Goal: Information Seeking & Learning: Learn about a topic

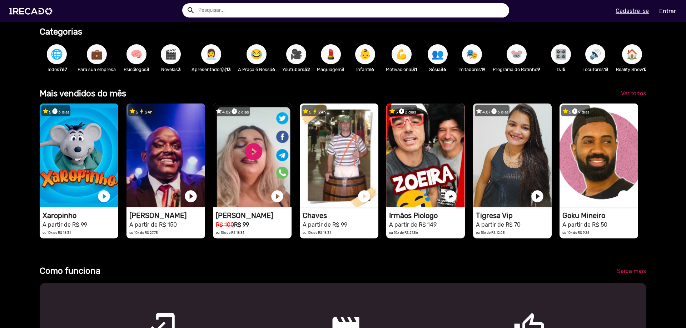
scroll to position [0, 2043]
click at [627, 97] on span "Ver todos" at bounding box center [633, 93] width 25 height 7
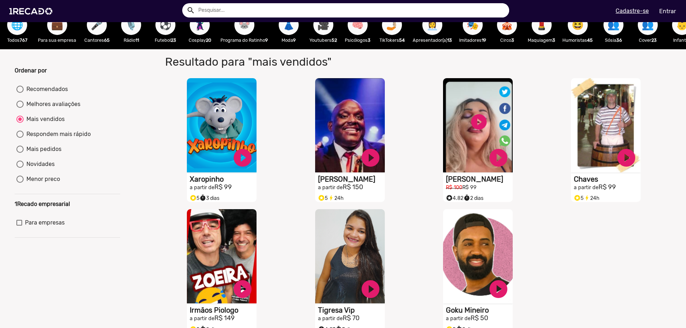
scroll to position [9, 0]
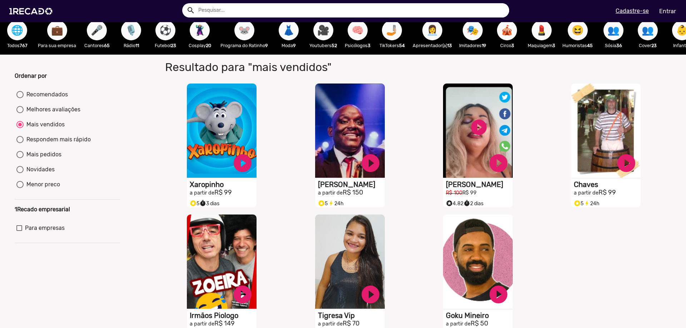
click at [31, 99] on div "Recomendados" at bounding box center [46, 94] width 44 height 9
click at [20, 99] on input "Recomendados" at bounding box center [20, 98] width 0 height 0
radio input "true"
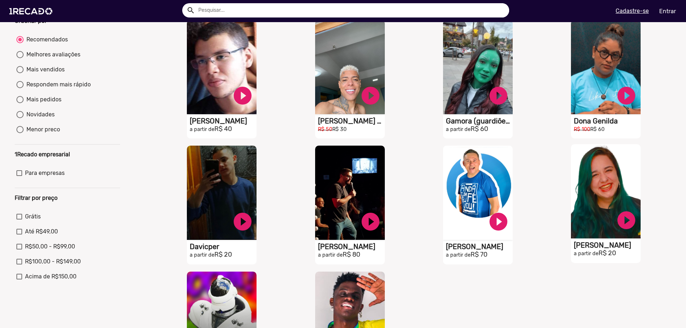
scroll to position [0, 0]
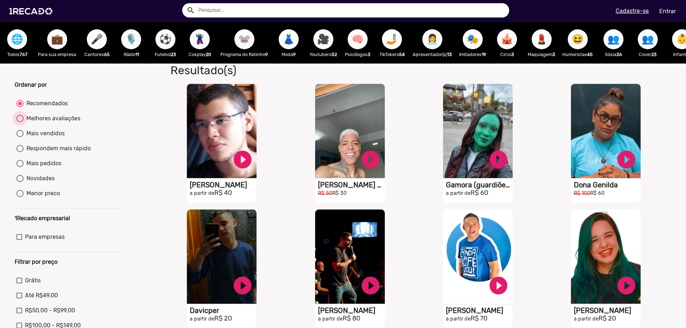
click at [41, 123] on div "Melhores avaliações" at bounding box center [52, 118] width 57 height 9
click at [20, 123] on input "Melhores avaliações" at bounding box center [20, 122] width 0 height 0
radio input "true"
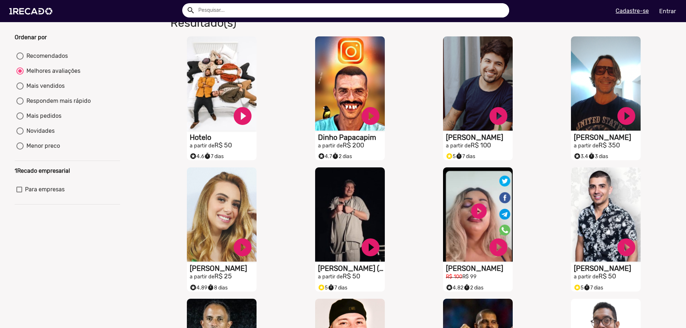
scroll to position [71, 0]
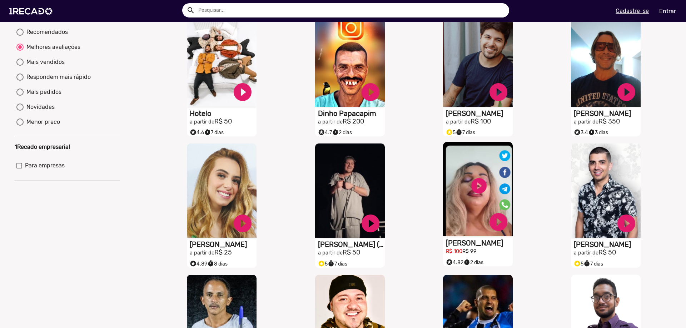
click at [476, 188] on video "S1RECADO vídeos dedicados para fãs e empresas" at bounding box center [478, 189] width 70 height 94
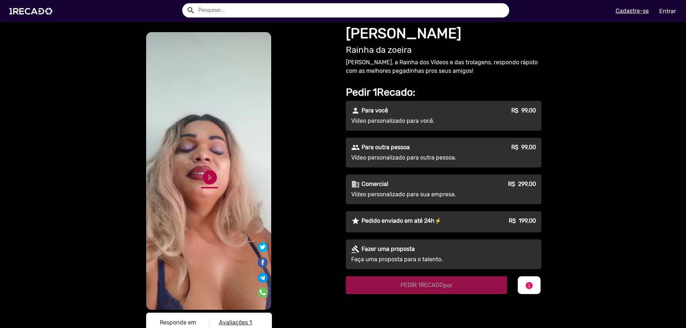
click at [204, 177] on link "play_circle_filled" at bounding box center [209, 177] width 17 height 17
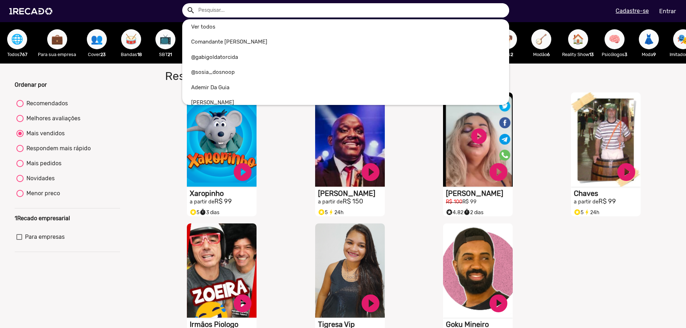
click at [220, 9] on input "text" at bounding box center [351, 10] width 316 height 14
type input "k"
radio input "true"
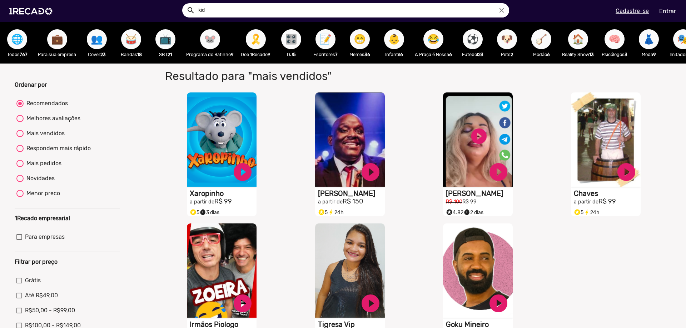
type input "kid"
click at [184, 4] on button "search" at bounding box center [190, 10] width 13 height 13
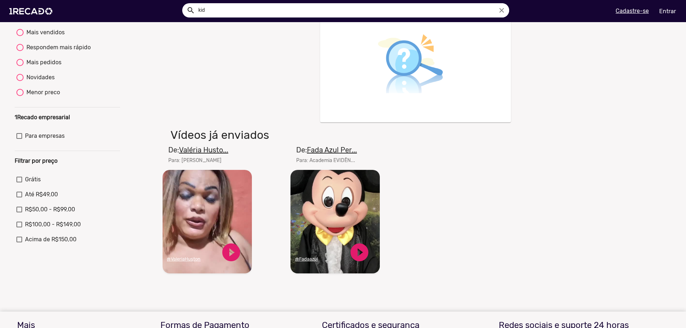
scroll to position [36, 0]
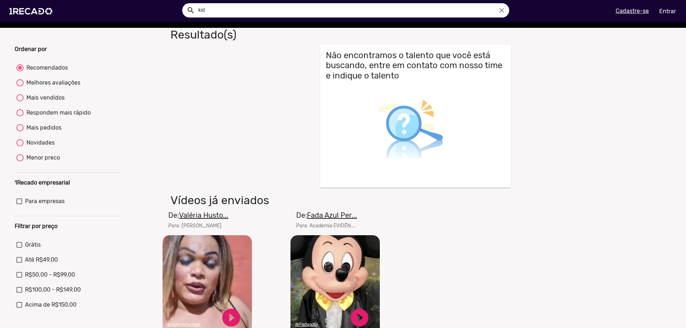
click at [47, 101] on div "Mais vendidos" at bounding box center [44, 98] width 41 height 9
click at [20, 102] on input "Mais vendidos" at bounding box center [20, 102] width 0 height 0
radio input "true"
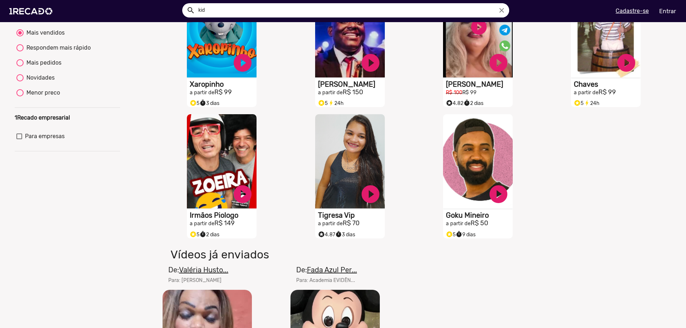
scroll to position [107, 0]
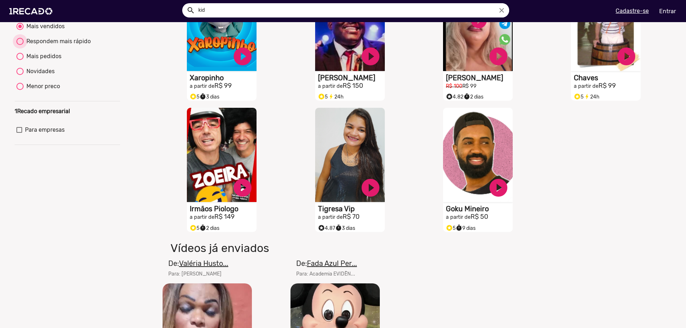
click at [41, 44] on div "Respondem mais rápido" at bounding box center [57, 41] width 67 height 9
click at [20, 45] on input "Respondem mais rápido" at bounding box center [20, 45] width 0 height 0
radio input "true"
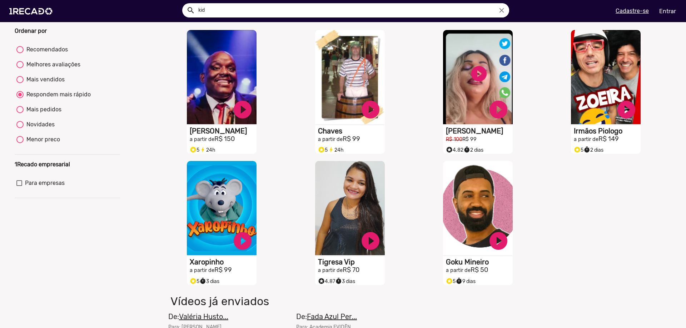
scroll to position [36, 0]
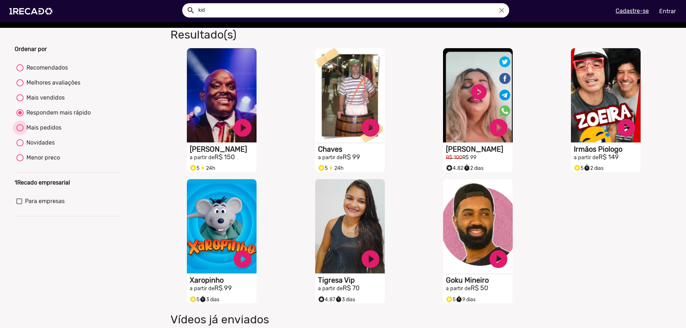
click at [44, 132] on div "Mais pedidos" at bounding box center [43, 128] width 38 height 9
click at [20, 132] on input "Mais pedidos" at bounding box center [20, 132] width 0 height 0
radio input "true"
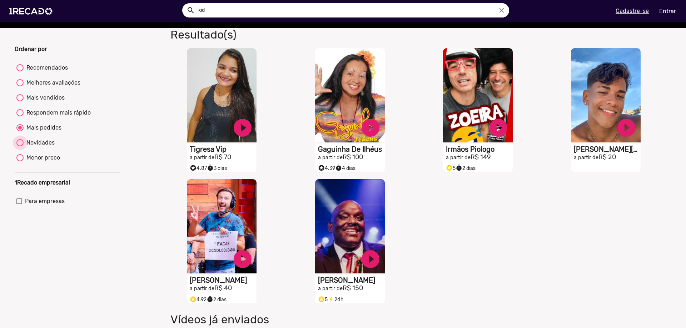
click at [41, 147] on div "Novidades" at bounding box center [39, 143] width 31 height 9
click at [20, 147] on input "Novidades" at bounding box center [20, 147] width 0 height 0
radio input "true"
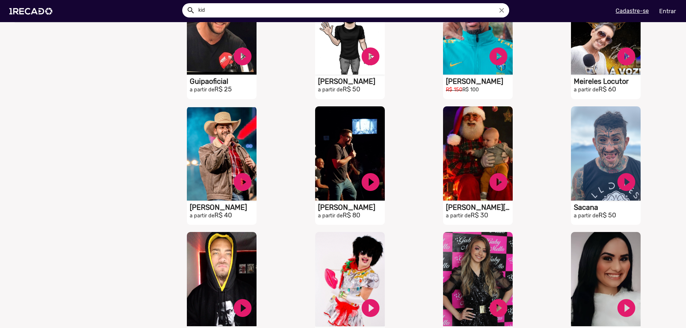
scroll to position [107, 0]
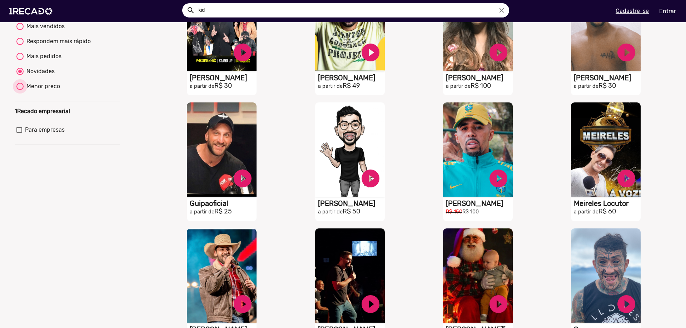
click at [41, 91] on div "Menor preco" at bounding box center [42, 86] width 36 height 9
click at [20, 90] on input "Menor preco" at bounding box center [20, 90] width 0 height 0
radio input "true"
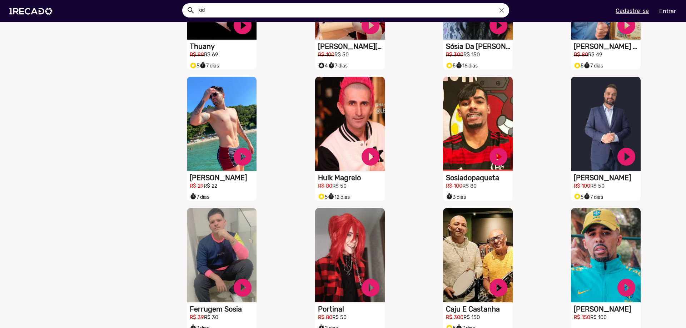
scroll to position [465, 0]
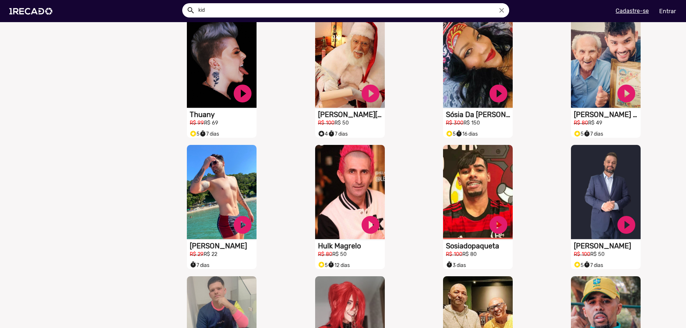
drag, startPoint x: 35, startPoint y: 127, endPoint x: 36, endPoint y: 122, distance: 5.1
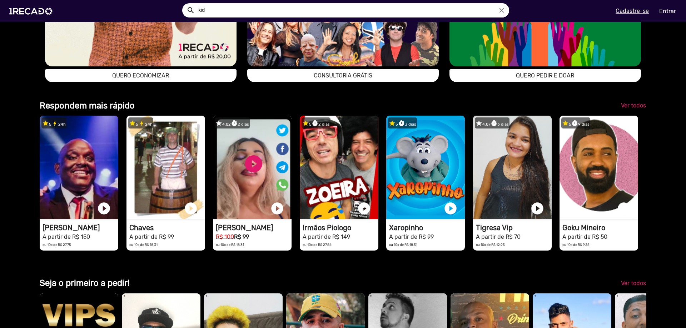
scroll to position [1537, 0]
